Goal: Information Seeking & Learning: Learn about a topic

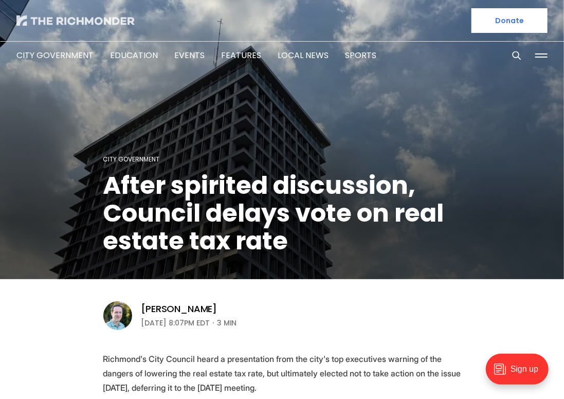
click at [76, 19] on img at bounding box center [75, 20] width 118 height 10
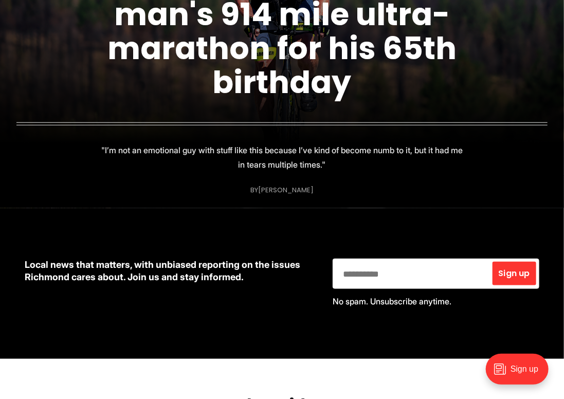
scroll to position [103, 0]
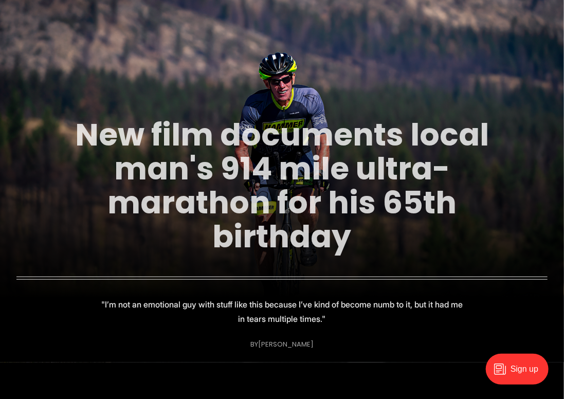
click at [267, 162] on link "New film documents local man's 914 mile ultra-marathon for his 65th birthday" at bounding box center [282, 185] width 414 height 145
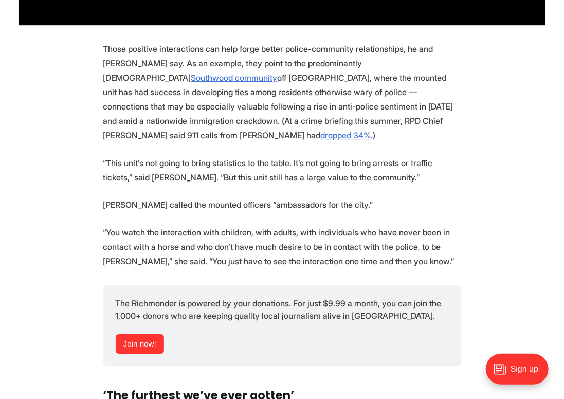
scroll to position [2468, 0]
